Goal: Task Accomplishment & Management: Complete application form

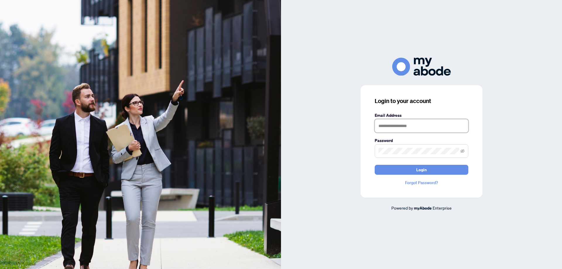
drag, startPoint x: 379, startPoint y: 126, endPoint x: 386, endPoint y: 128, distance: 7.5
click at [379, 126] on input "text" at bounding box center [422, 125] width 94 height 13
type input "**********"
click at [462, 150] on icon "eye-invisible" at bounding box center [462, 151] width 4 height 4
click at [462, 150] on icon "eye" at bounding box center [462, 151] width 4 height 3
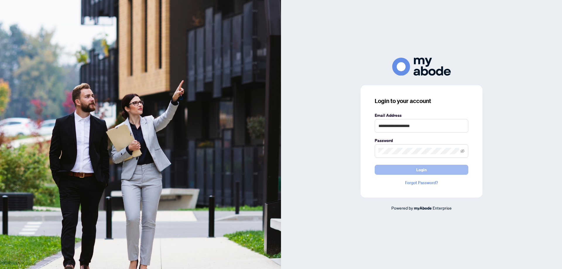
click at [381, 167] on button "Login" at bounding box center [422, 170] width 94 height 10
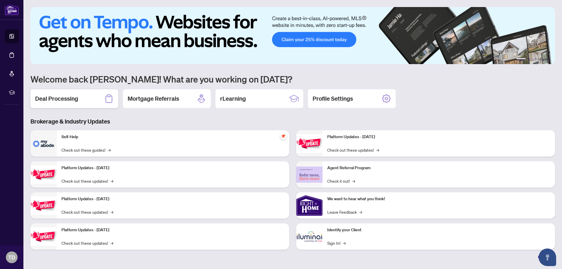
click at [67, 99] on h2 "Deal Processing" at bounding box center [56, 99] width 43 height 8
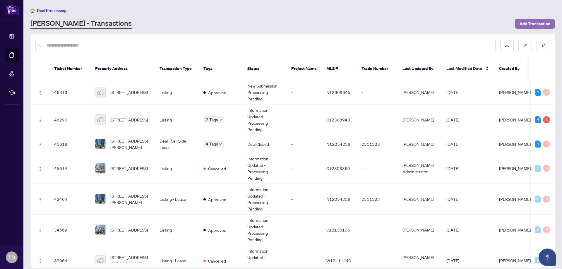
click at [535, 20] on span "Add Transaction" at bounding box center [534, 23] width 31 height 9
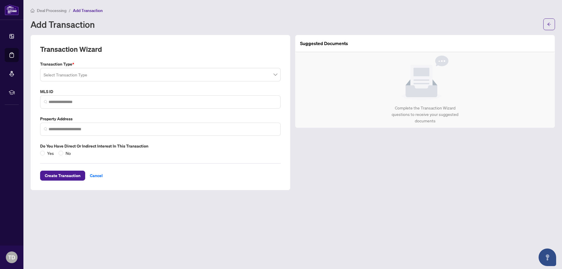
click at [275, 75] on span at bounding box center [160, 74] width 233 height 11
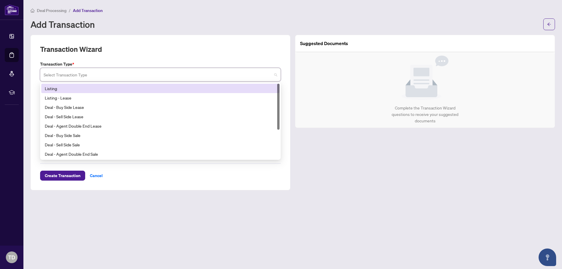
click at [53, 88] on div "Listing" at bounding box center [160, 88] width 231 height 6
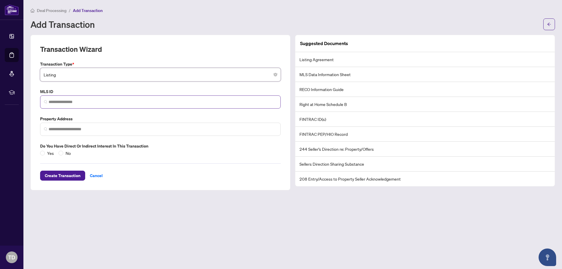
click at [46, 102] on img at bounding box center [46, 102] width 4 height 4
click at [45, 129] on img at bounding box center [46, 129] width 4 height 4
type input "*********"
click at [46, 129] on img at bounding box center [46, 129] width 4 height 4
click at [61, 101] on input "*********" at bounding box center [163, 102] width 228 height 6
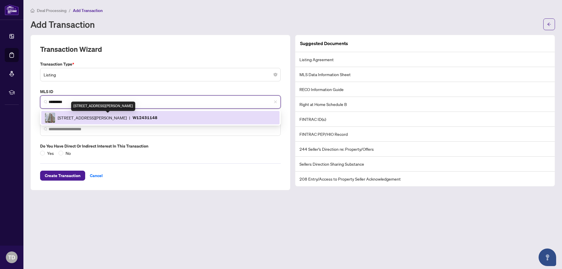
click at [83, 118] on span "38 Joe Shuster Way, Toronto, Ontario M6K 0A5, Canada" at bounding box center [92, 117] width 69 height 6
type input "**********"
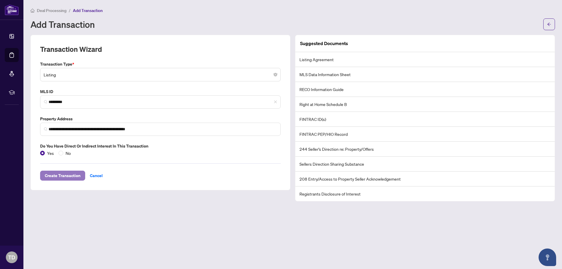
click at [63, 175] on span "Create Transaction" at bounding box center [63, 175] width 36 height 9
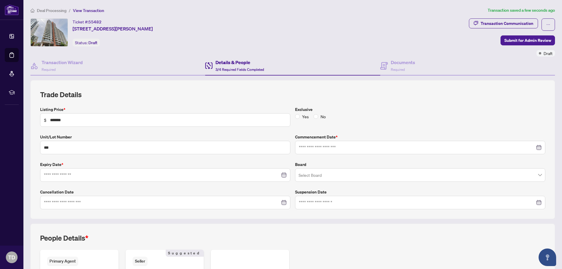
type input "**********"
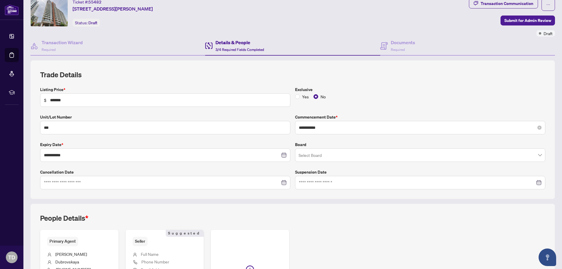
scroll to position [29, 0]
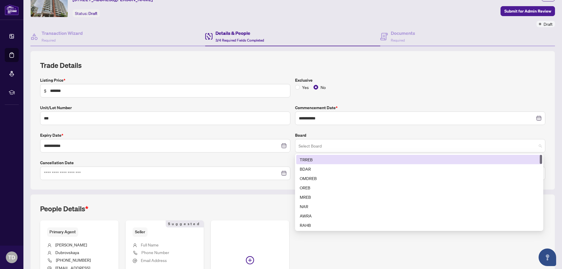
click at [536, 145] on span at bounding box center [419, 145] width 243 height 11
click at [308, 158] on div "TRREB" at bounding box center [419, 159] width 239 height 6
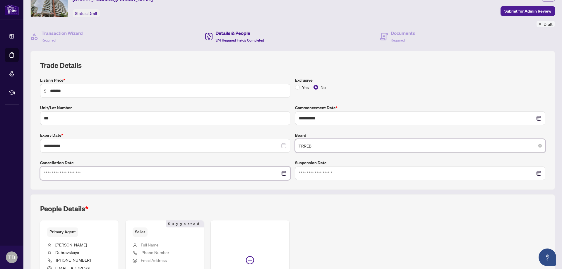
click at [46, 170] on input at bounding box center [162, 173] width 236 height 6
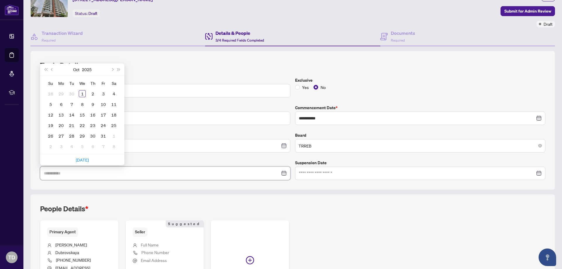
type input "**********"
click at [282, 173] on div at bounding box center [165, 173] width 243 height 6
type input "**********"
click at [117, 68] on span "Next year (Control + right)" at bounding box center [118, 69] width 3 height 3
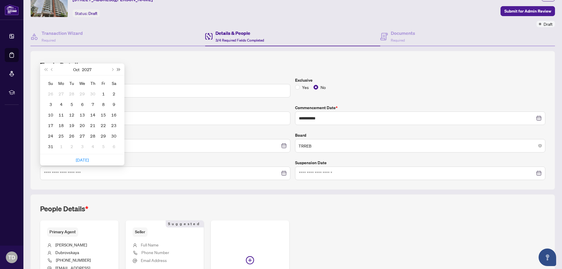
click at [117, 68] on span "Next year (Control + right)" at bounding box center [118, 69] width 3 height 3
click at [51, 69] on span "Previous month (PageUp)" at bounding box center [52, 69] width 3 height 3
click at [51, 68] on button "Previous month (PageUp)" at bounding box center [52, 69] width 6 height 12
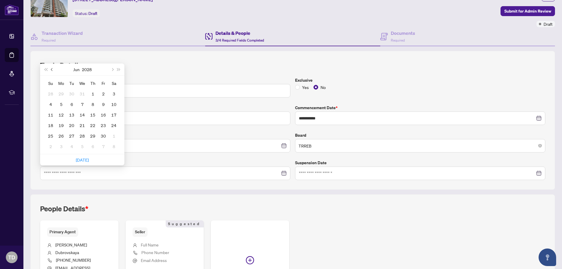
click at [51, 68] on button "Previous month (PageUp)" at bounding box center [52, 69] width 6 height 12
click at [112, 69] on span "Next month (PageDown)" at bounding box center [112, 69] width 3 height 3
click at [43, 68] on button "Last year (Control + left)" at bounding box center [45, 69] width 6 height 12
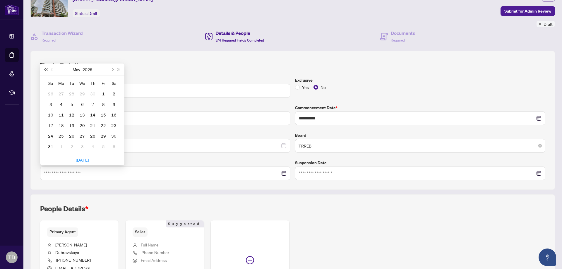
click at [43, 68] on button "Last year (Control + left)" at bounding box center [45, 69] width 6 height 12
click at [119, 70] on span "Next year (Control + right)" at bounding box center [118, 69] width 3 height 3
click at [112, 70] on span "Next month (PageDown)" at bounding box center [112, 69] width 3 height 3
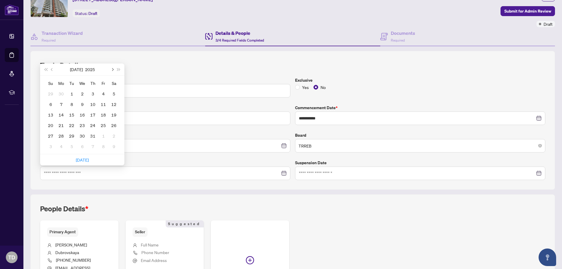
click at [112, 70] on span "Next month (PageDown)" at bounding box center [112, 69] width 3 height 3
click at [139, 72] on div "**********" at bounding box center [292, 120] width 505 height 119
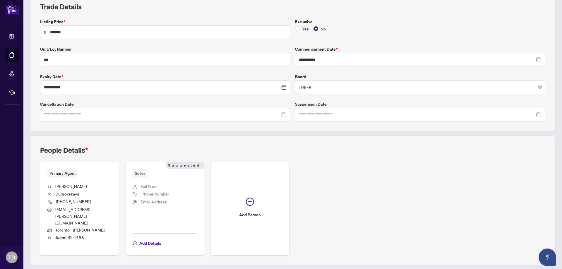
scroll to position [92, 0]
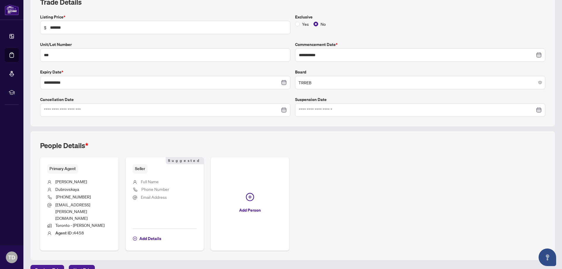
click at [138, 178] on ul "Full Name Phone Number Email Address" at bounding box center [165, 199] width 64 height 51
click at [139, 180] on li "Full Name" at bounding box center [165, 182] width 64 height 8
click at [141, 182] on span "Full Name" at bounding box center [150, 181] width 18 height 5
click at [142, 179] on span "Full Name" at bounding box center [150, 181] width 18 height 5
drag, startPoint x: 142, startPoint y: 179, endPoint x: 143, endPoint y: 183, distance: 3.3
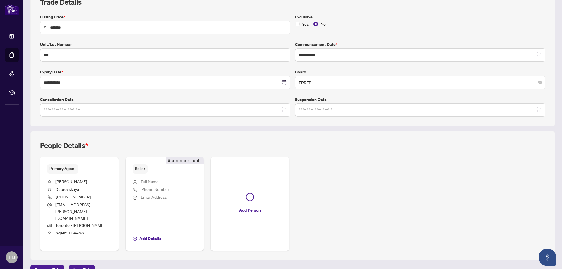
click at [142, 180] on span "Full Name" at bounding box center [150, 181] width 18 height 5
click at [142, 189] on span "Phone Number" at bounding box center [155, 188] width 28 height 5
click at [141, 196] on span "Email Address" at bounding box center [154, 196] width 26 height 5
click at [135, 236] on icon "plus-circle" at bounding box center [135, 238] width 4 height 4
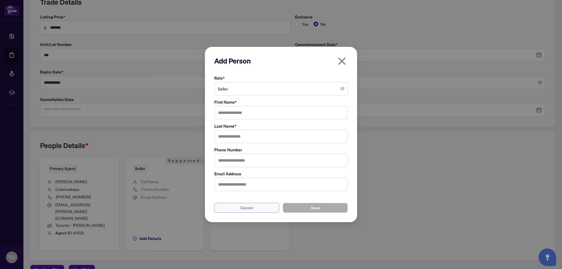
click at [251, 206] on span "Cancel" at bounding box center [246, 207] width 13 height 9
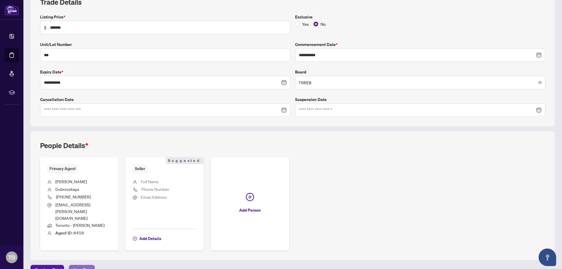
click at [73, 265] on span "Next Tab" at bounding box center [81, 269] width 17 height 9
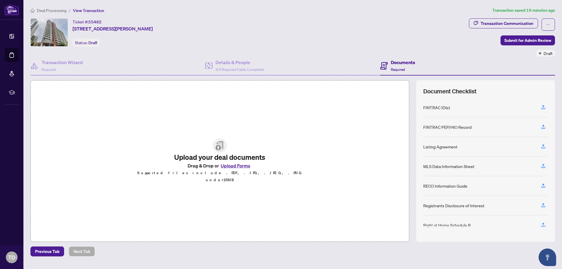
click at [234, 169] on button "Upload Forms" at bounding box center [235, 166] width 33 height 8
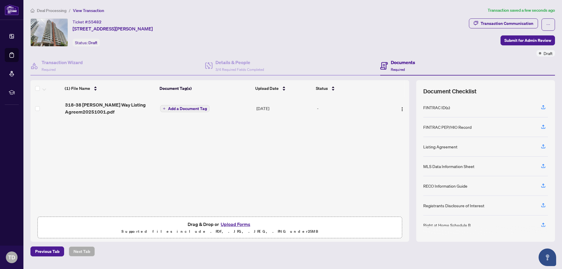
click at [189, 108] on span "Add a Document Tag" at bounding box center [187, 109] width 39 height 4
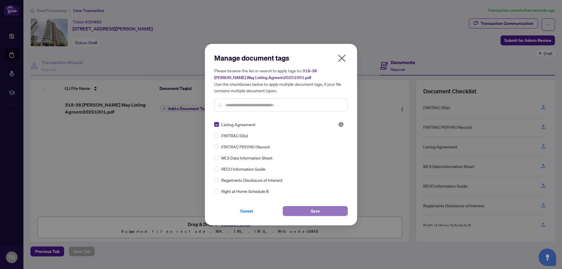
click at [315, 211] on span "Save" at bounding box center [315, 210] width 9 height 9
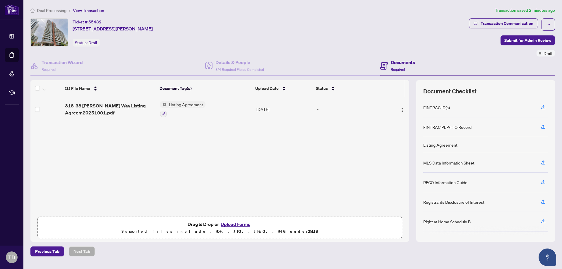
click at [234, 225] on button "Upload Forms" at bounding box center [235, 224] width 33 height 8
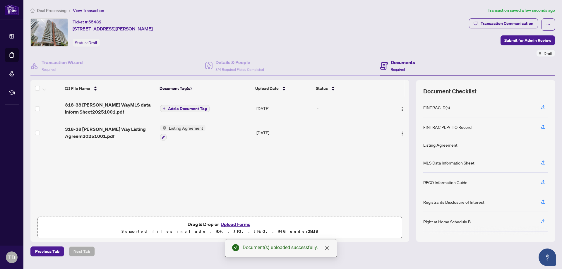
click at [192, 107] on span "Add a Document Tag" at bounding box center [187, 109] width 39 height 4
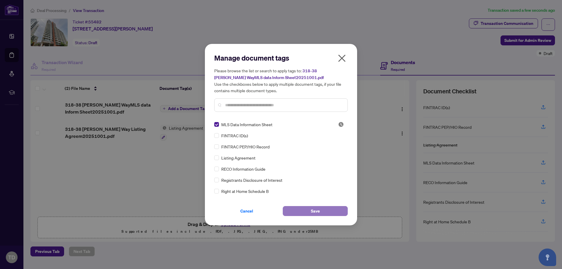
click at [317, 209] on span "Save" at bounding box center [315, 210] width 9 height 9
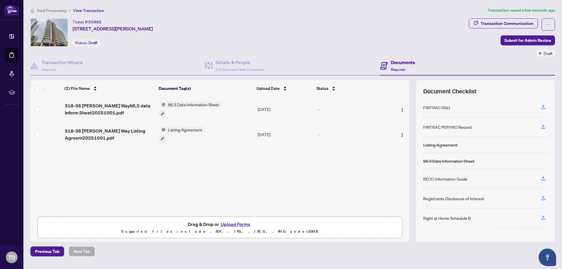
click at [236, 223] on button "Upload Forms" at bounding box center [235, 224] width 33 height 8
click at [234, 223] on button "Upload Forms" at bounding box center [235, 224] width 33 height 8
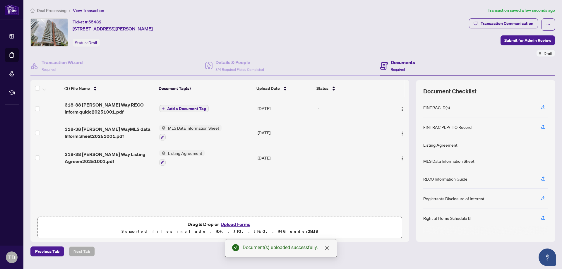
click at [188, 107] on span "Add a Document Tag" at bounding box center [186, 109] width 39 height 4
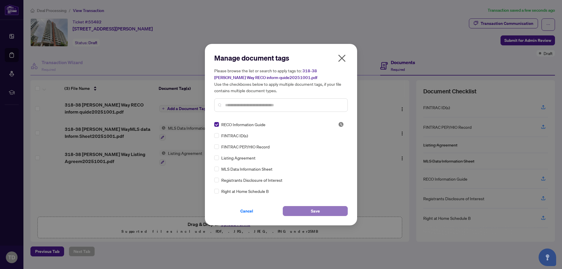
click at [314, 210] on span "Save" at bounding box center [315, 210] width 9 height 9
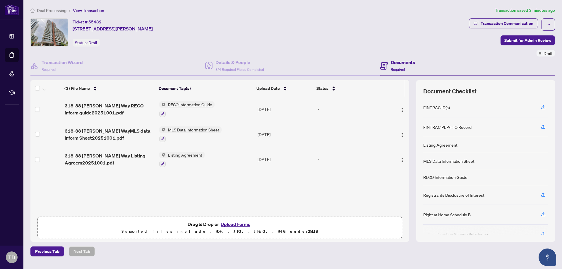
click at [234, 223] on button "Upload Forms" at bounding box center [235, 224] width 33 height 8
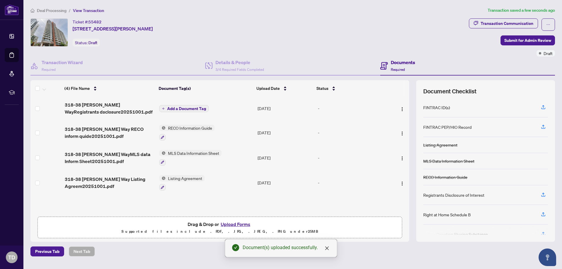
click at [192, 107] on span "Add a Document Tag" at bounding box center [186, 109] width 39 height 4
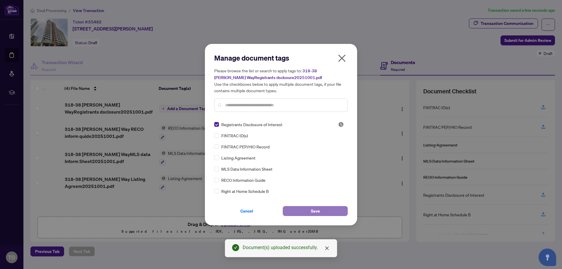
click at [315, 208] on span "Save" at bounding box center [315, 210] width 9 height 9
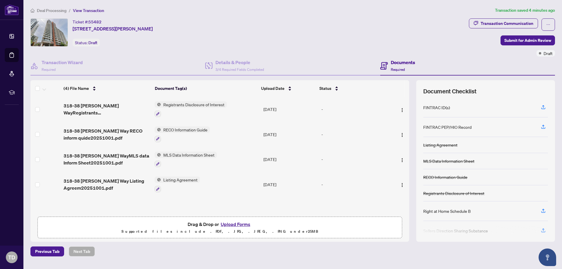
click at [230, 223] on button "Upload Forms" at bounding box center [235, 224] width 33 height 8
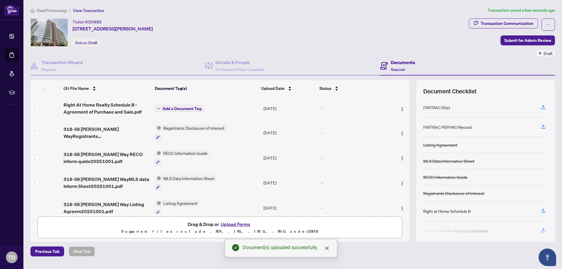
click at [184, 107] on span "Add a Document Tag" at bounding box center [181, 109] width 39 height 4
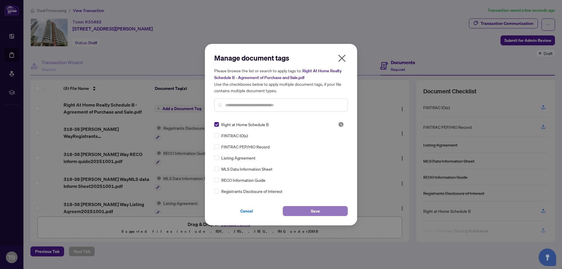
click at [312, 209] on span "Save" at bounding box center [315, 210] width 9 height 9
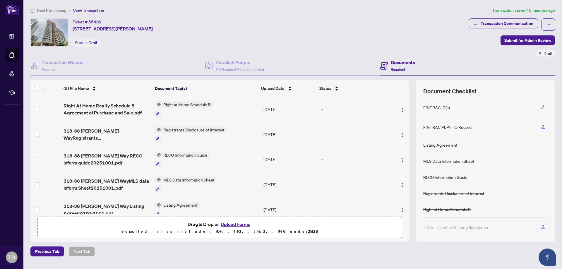
click at [232, 224] on button "Upload Forms" at bounding box center [235, 224] width 33 height 8
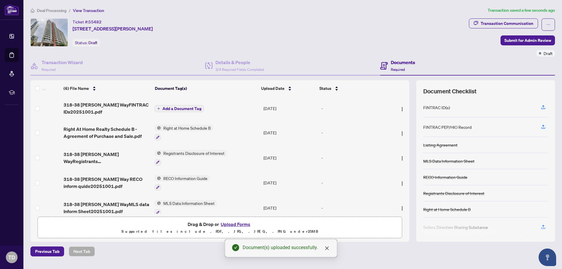
click at [176, 107] on span "Add a Document Tag" at bounding box center [181, 109] width 39 height 4
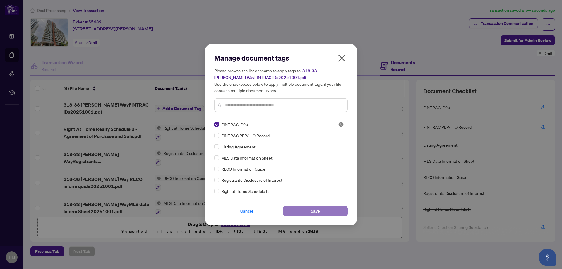
click at [311, 209] on span "Save" at bounding box center [315, 210] width 9 height 9
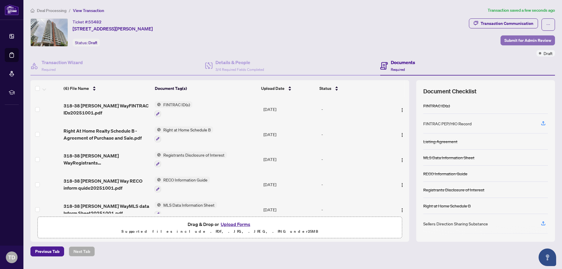
click at [525, 41] on span "Submit for Admin Review" at bounding box center [527, 40] width 47 height 9
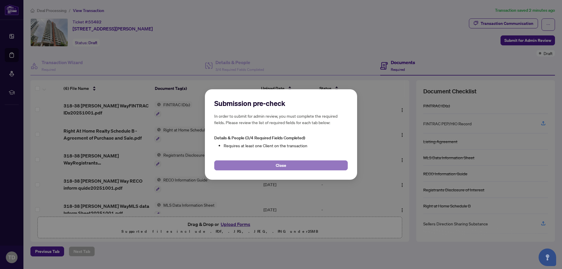
click at [282, 163] on span "Close" at bounding box center [281, 165] width 11 height 9
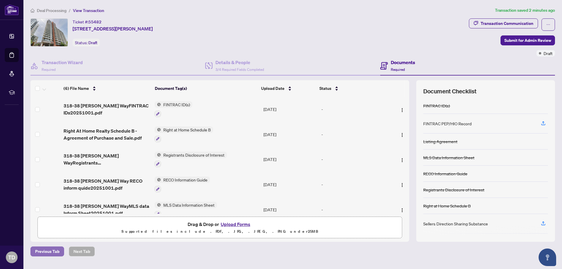
click at [45, 249] on span "Previous Tab" at bounding box center [47, 251] width 24 height 9
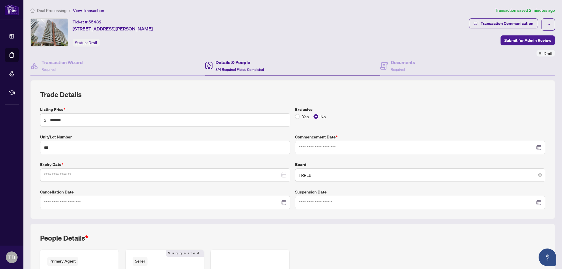
type input "**********"
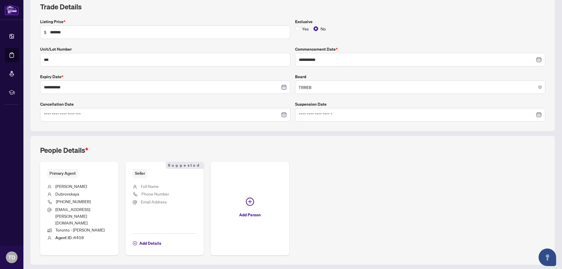
scroll to position [92, 0]
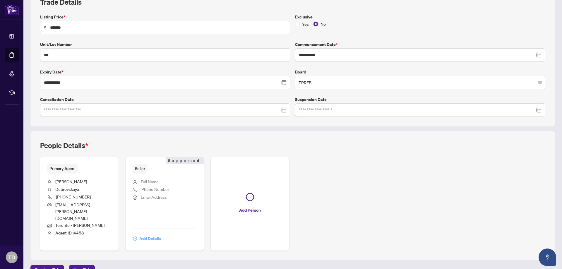
click at [147, 234] on span "Add Details" at bounding box center [150, 238] width 22 height 9
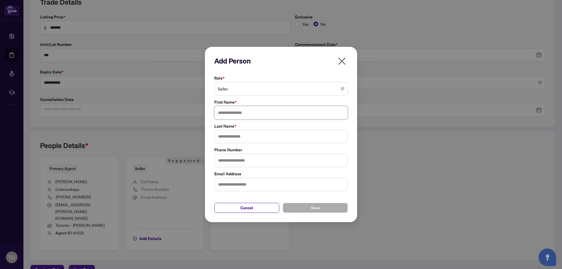
click at [218, 111] on input "text" at bounding box center [280, 112] width 133 height 13
type input "*******"
click at [219, 133] on input "text" at bounding box center [280, 136] width 133 height 13
type input "**********"
drag, startPoint x: 219, startPoint y: 159, endPoint x: 244, endPoint y: 159, distance: 25.5
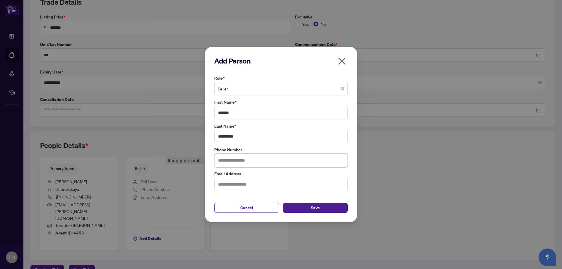
click at [219, 159] on input "text" at bounding box center [280, 160] width 133 height 13
type input "**********"
click at [313, 207] on span "Save" at bounding box center [315, 207] width 9 height 9
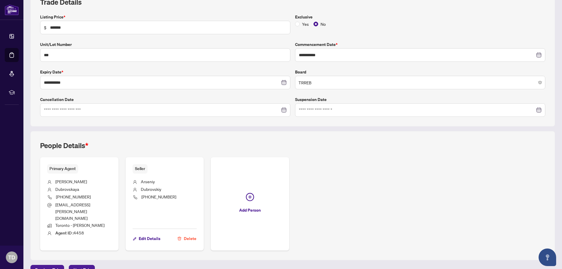
scroll to position [0, 0]
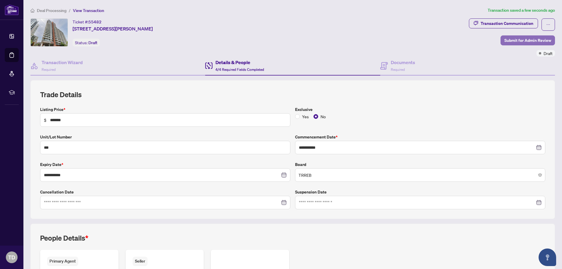
click at [524, 39] on span "Submit for Admin Review" at bounding box center [527, 40] width 47 height 9
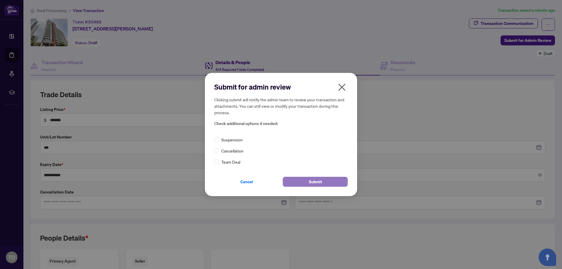
click at [314, 180] on span "Submit" at bounding box center [315, 181] width 13 height 9
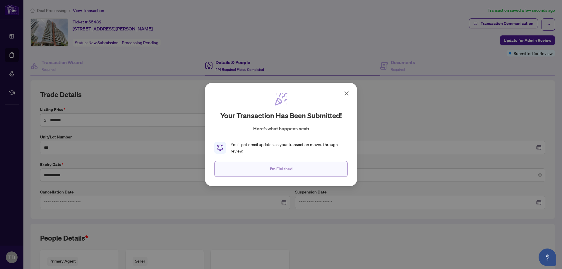
click at [281, 169] on span "I'm Finished" at bounding box center [281, 168] width 23 height 9
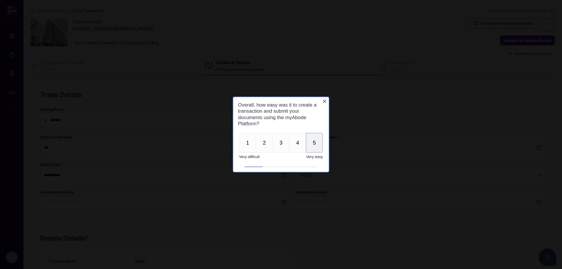
click at [314, 142] on button "5" at bounding box center [314, 143] width 17 height 20
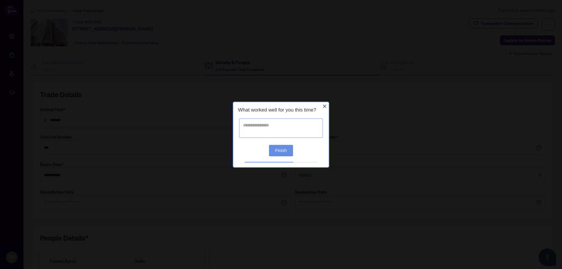
click at [243, 124] on textarea at bounding box center [281, 127] width 84 height 19
click at [262, 126] on textarea "**********" at bounding box center [281, 128] width 84 height 18
click at [299, 126] on textarea "**********" at bounding box center [281, 128] width 84 height 18
drag, startPoint x: 284, startPoint y: 126, endPoint x: 263, endPoint y: 128, distance: 20.5
click at [263, 128] on textarea "**********" at bounding box center [281, 128] width 84 height 18
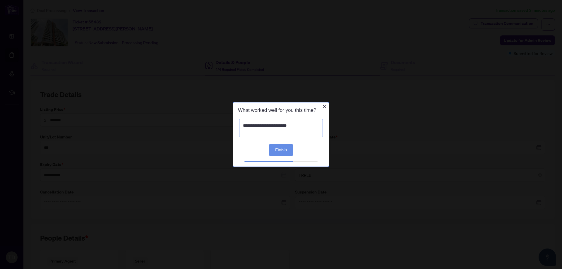
click at [290, 124] on textarea "**********" at bounding box center [281, 128] width 84 height 18
type textarea "**********"
click at [277, 149] on button "Finish" at bounding box center [281, 149] width 24 height 11
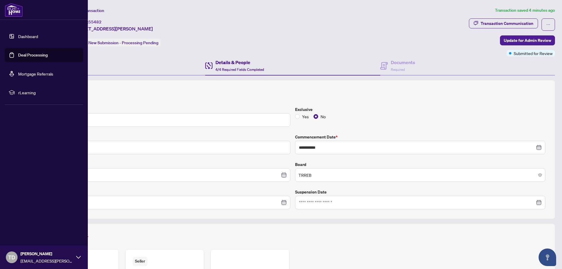
click at [77, 258] on icon at bounding box center [78, 257] width 5 height 5
click at [22, 220] on span "Logout" at bounding box center [23, 222] width 13 height 9
